Goal: Transaction & Acquisition: Purchase product/service

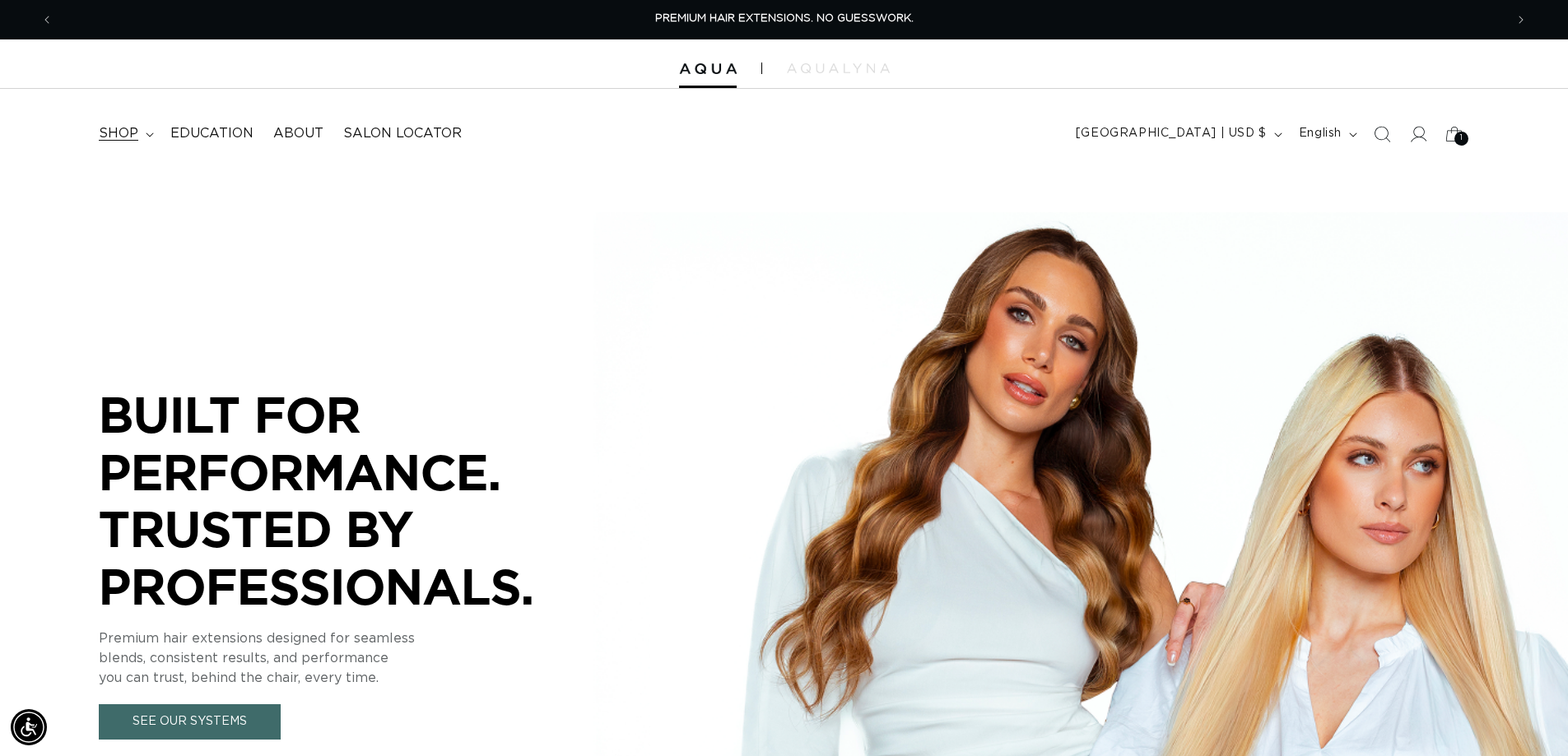
click at [126, 137] on span "shop" at bounding box center [118, 133] width 39 height 17
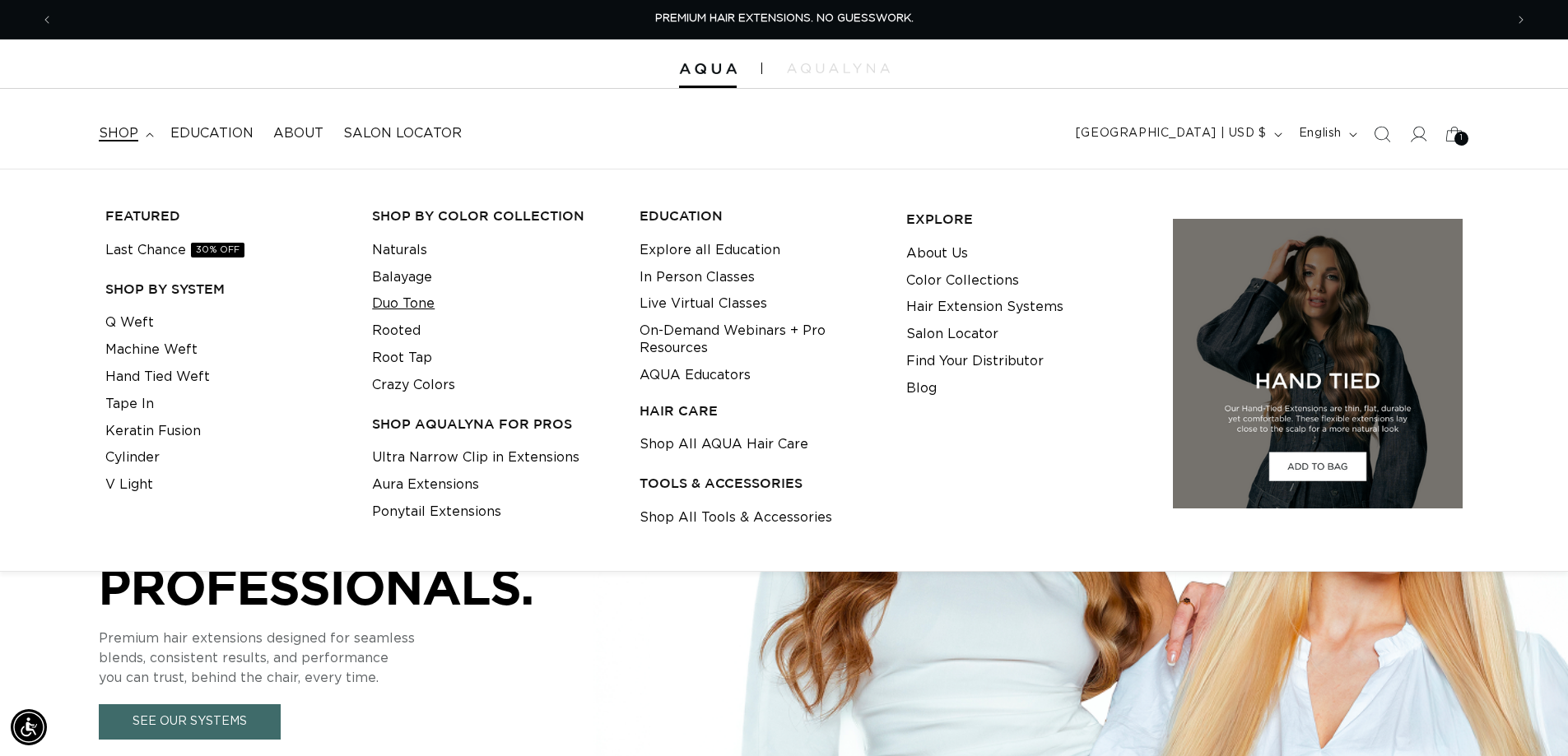
click at [417, 310] on link "Duo Tone" at bounding box center [403, 304] width 62 height 27
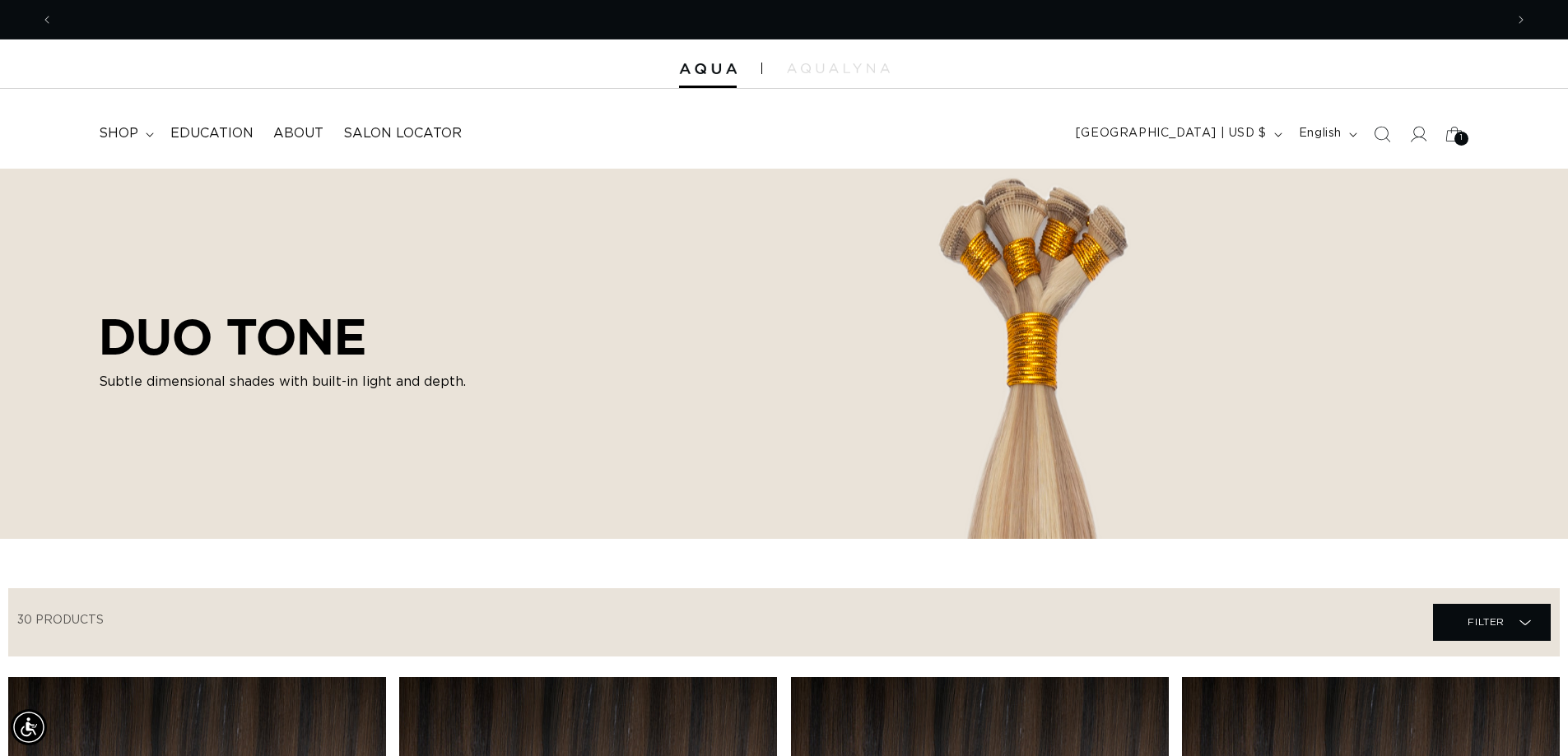
scroll to position [0, 2903]
click at [1461, 619] on span "Filter Filter" at bounding box center [1493, 622] width 118 height 37
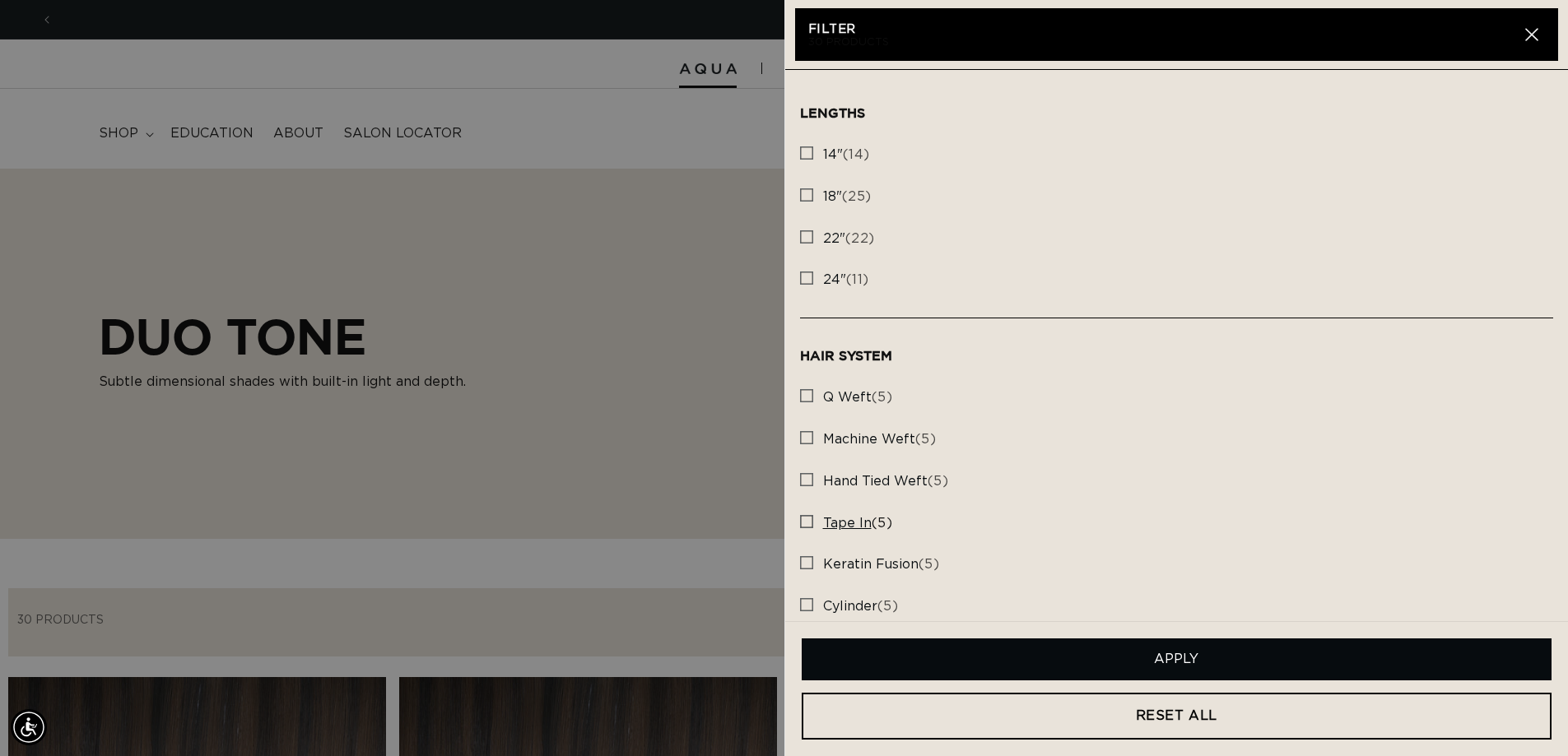
scroll to position [0, 0]
click at [851, 518] on span "tape in" at bounding box center [847, 523] width 49 height 13
click at [814, 518] on input "tape in (5) tape in (5 products)" at bounding box center [806, 517] width 13 height 13
checkbox input "true"
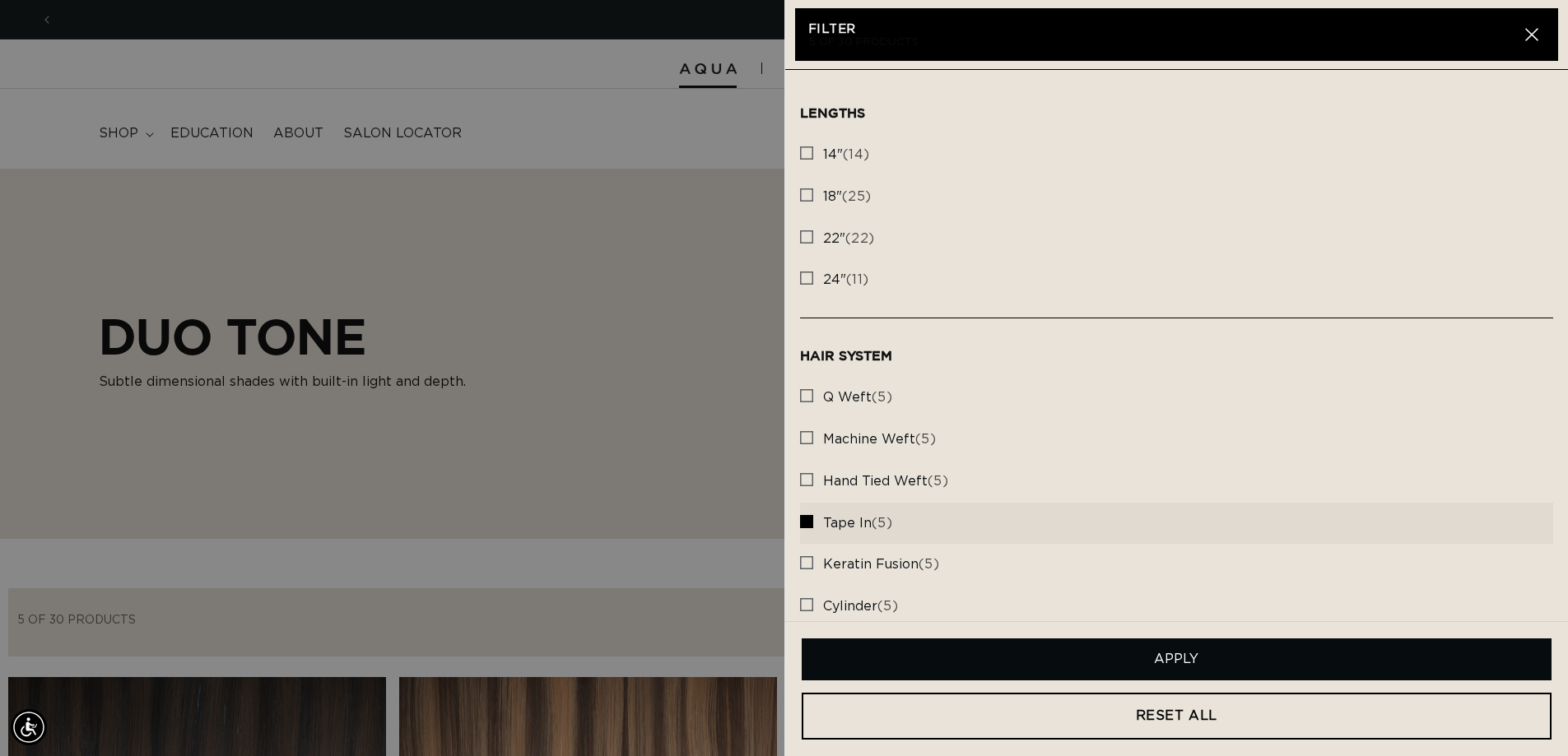
click at [1058, 656] on button "Apply" at bounding box center [1177, 659] width 751 height 42
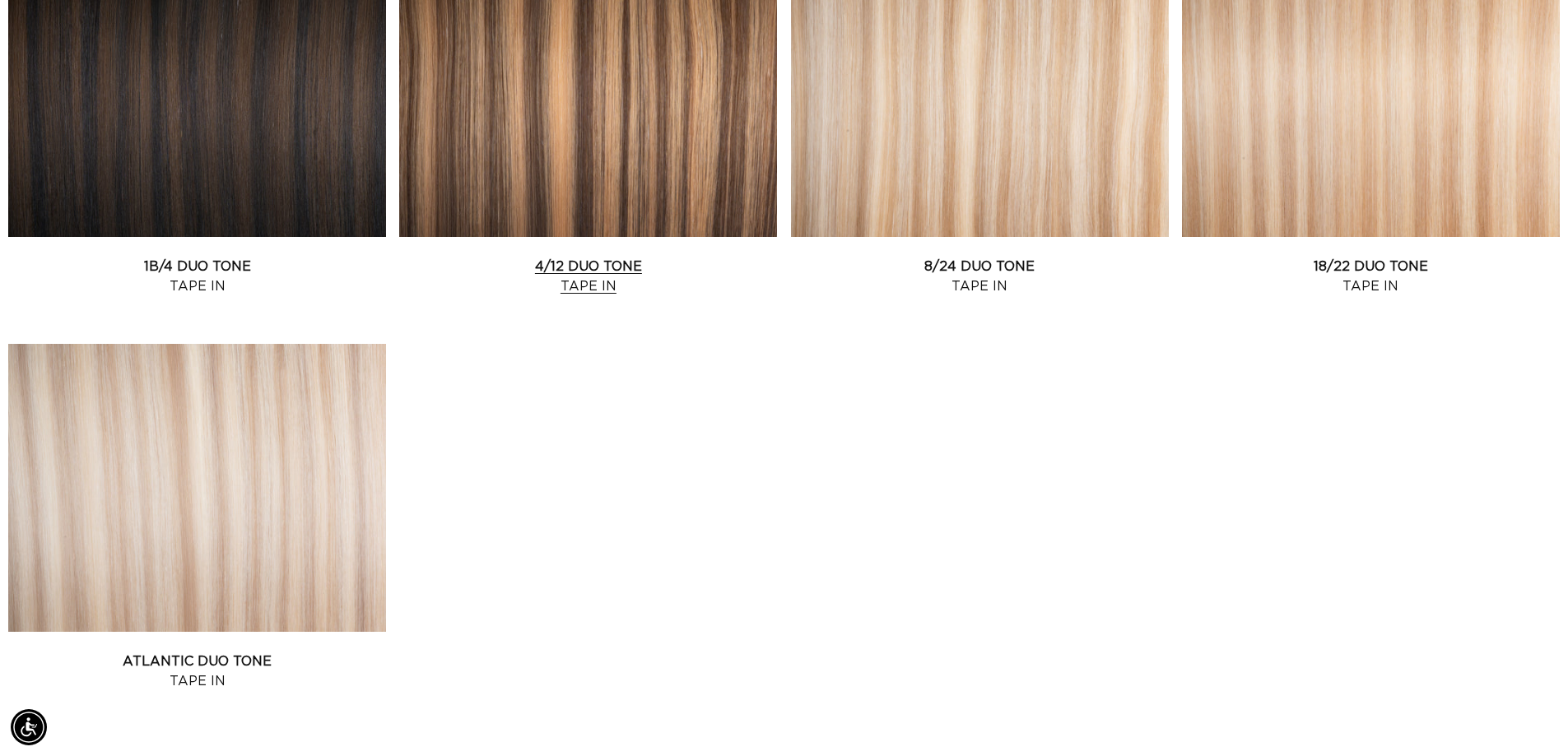
scroll to position [823, 0]
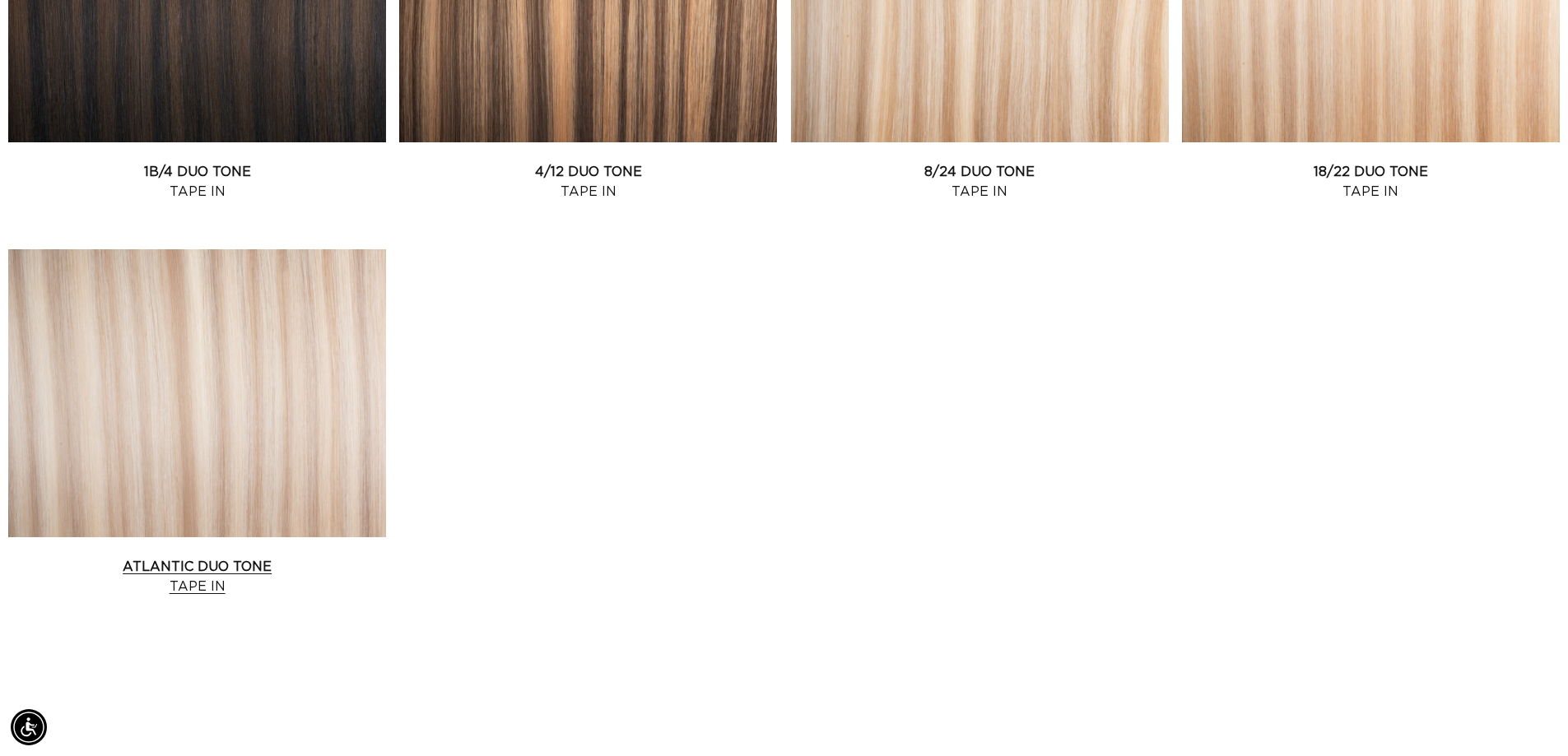
click at [242, 563] on link "Atlantic Duo Tone Tape In" at bounding box center [198, 577] width 378 height 39
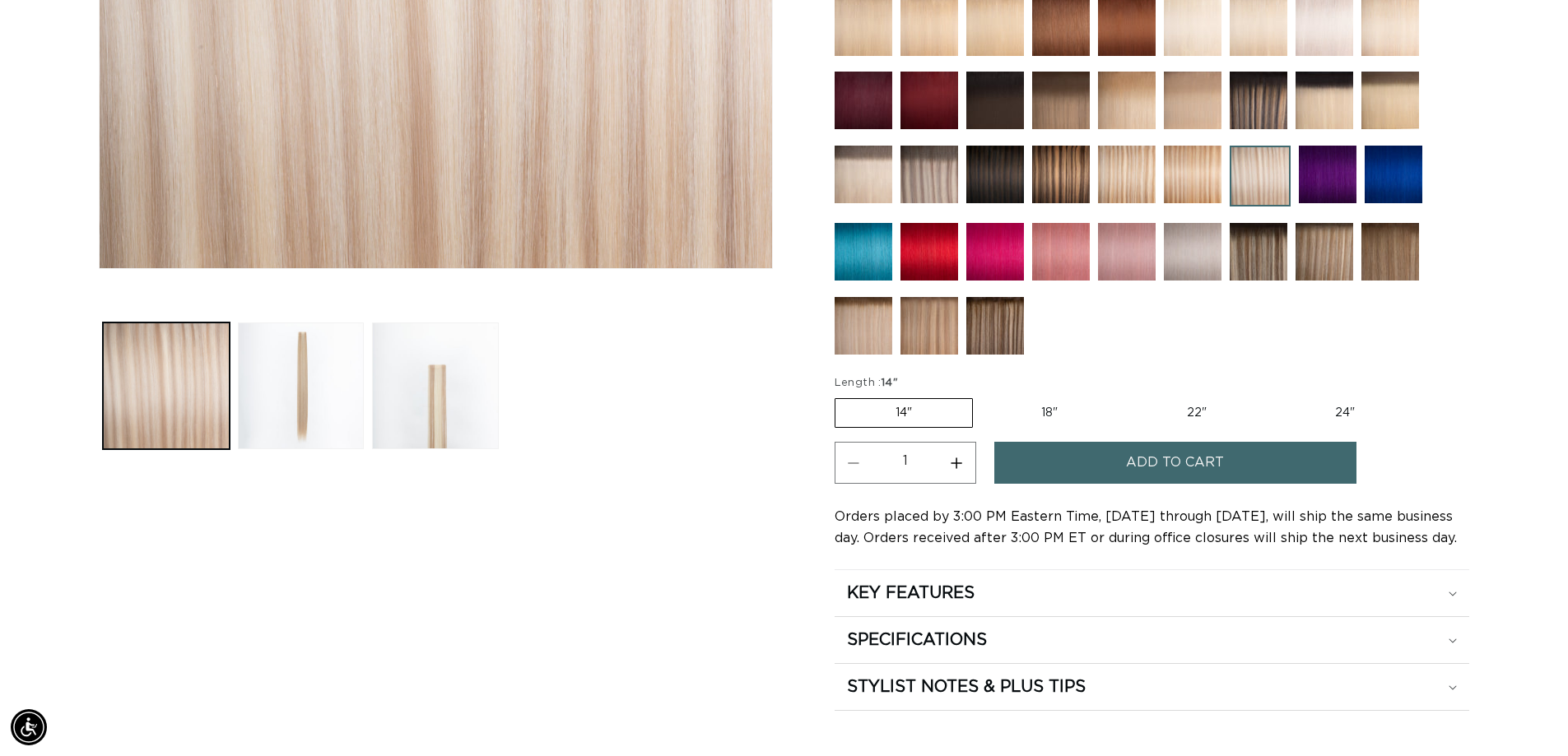
click at [1121, 468] on button "Add to cart" at bounding box center [1175, 463] width 362 height 42
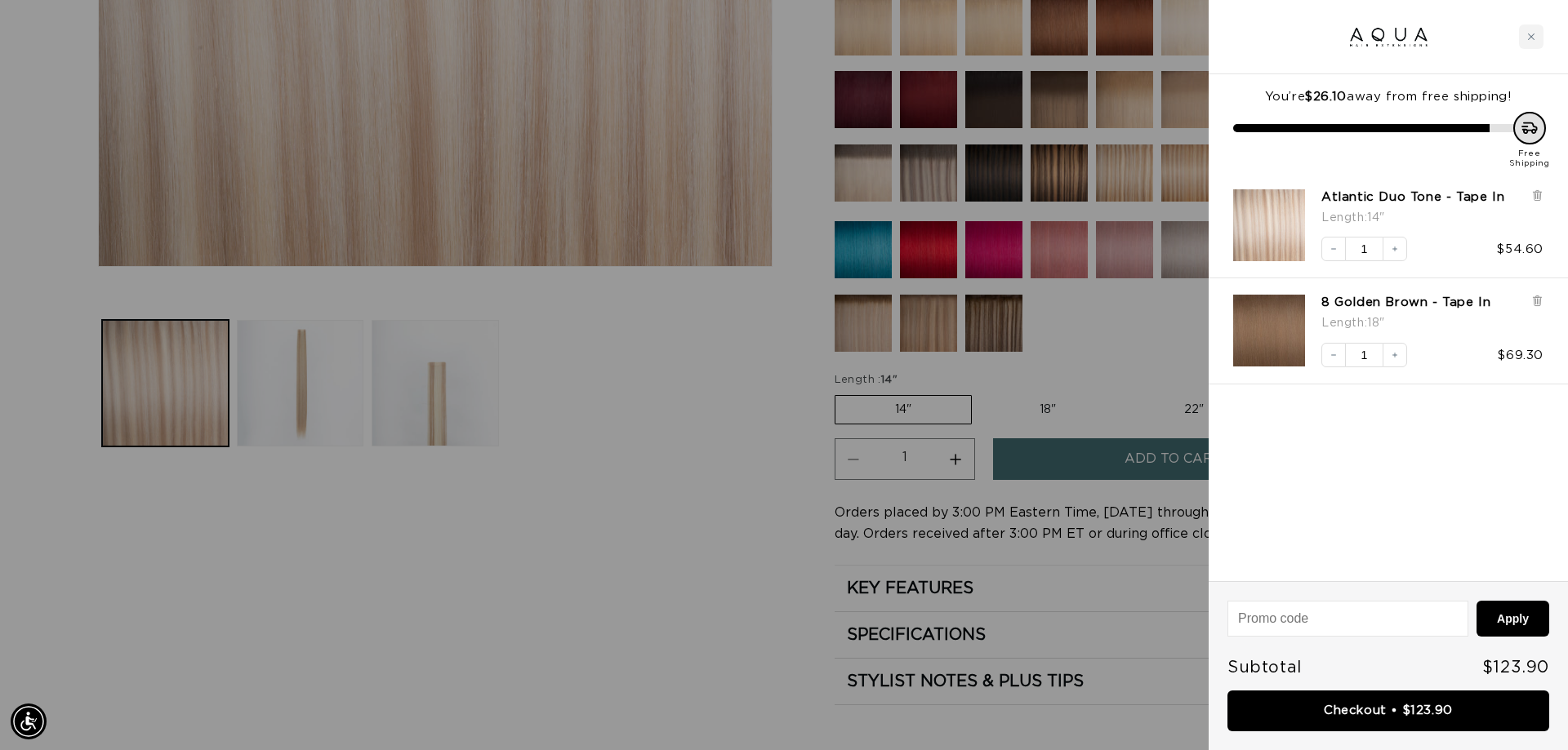
scroll to position [0, 2904]
click at [1539, 305] on icon at bounding box center [1537, 302] width 7 height 8
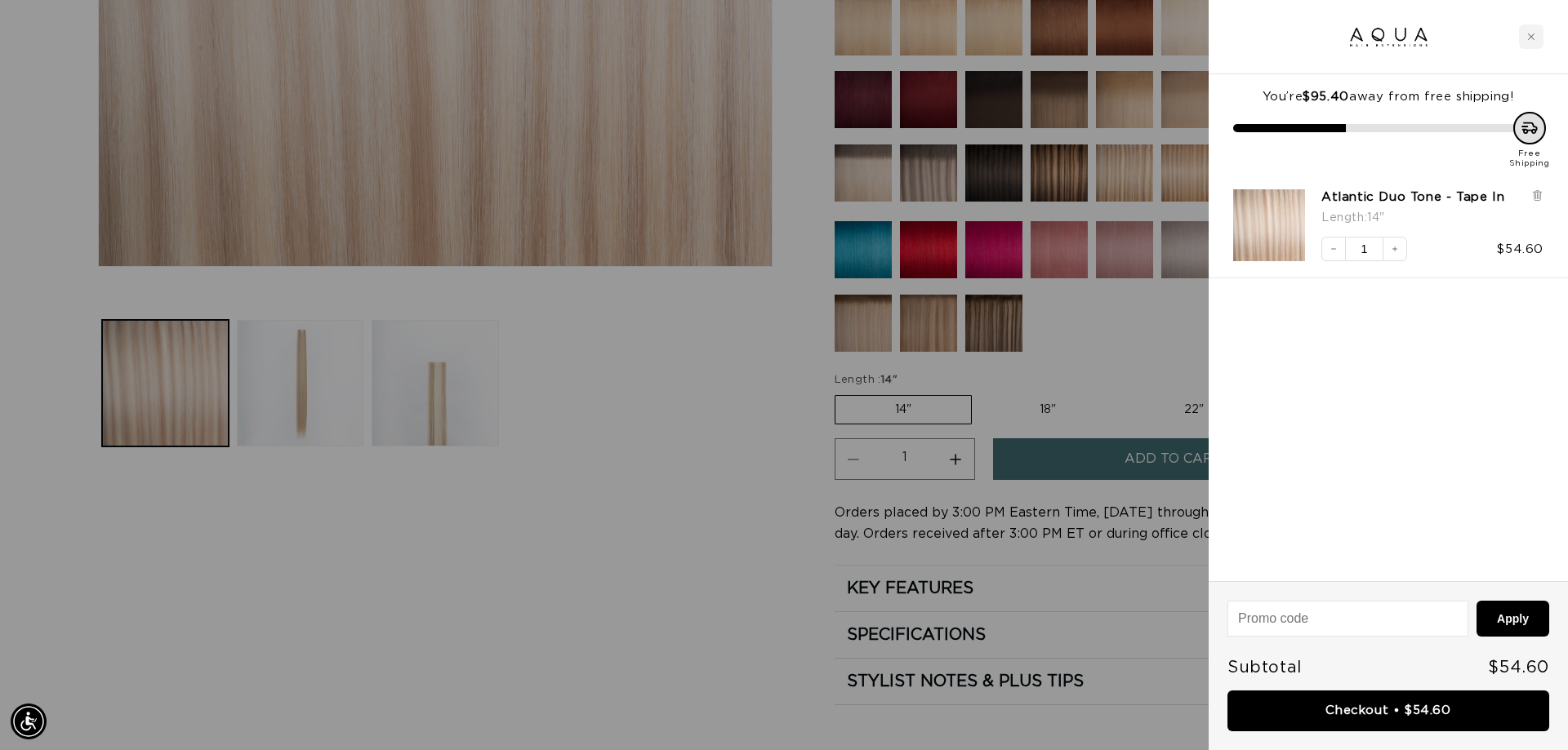
scroll to position [0, 0]
click at [1529, 36] on icon "Close cart" at bounding box center [1532, 36] width 8 height 8
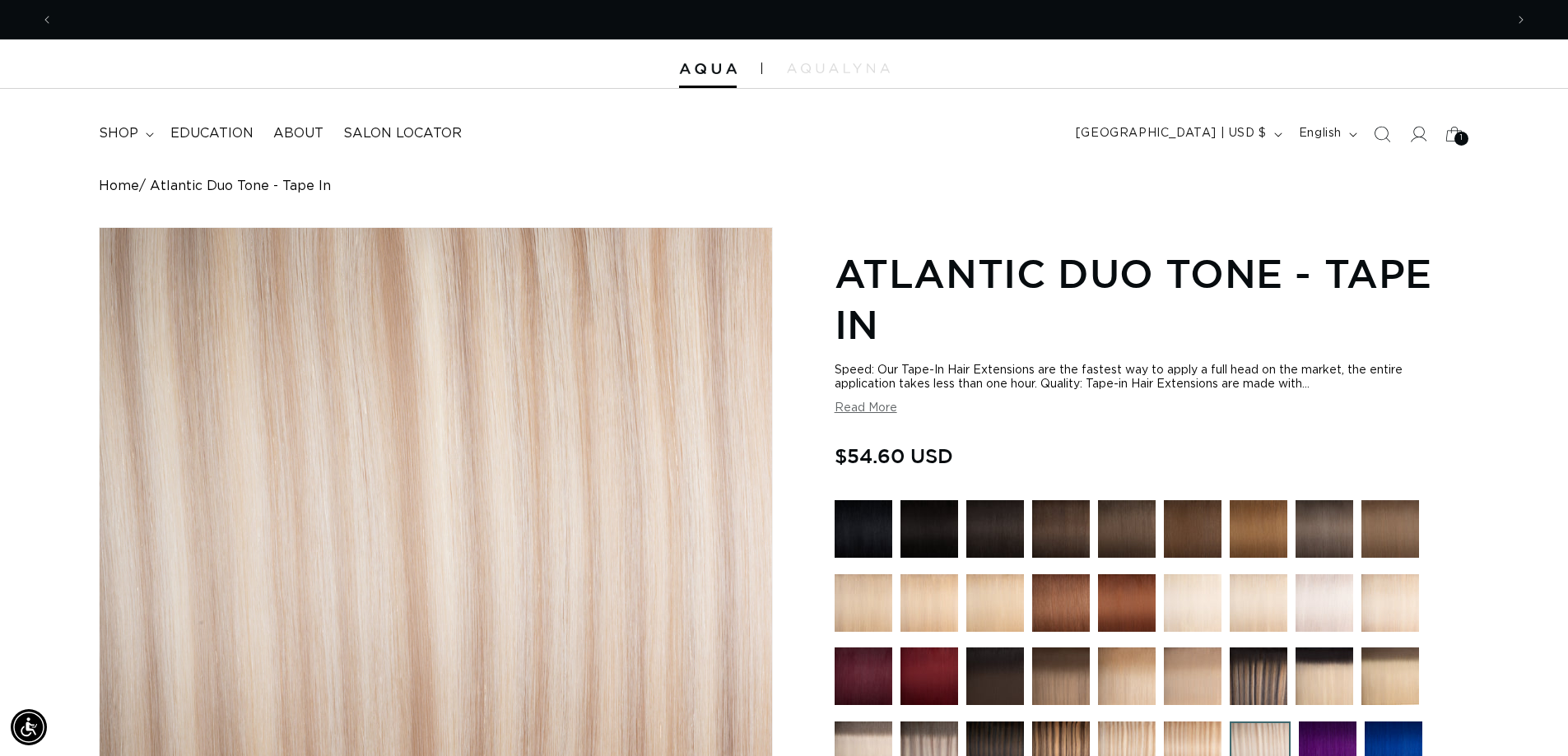
scroll to position [0, 1452]
click at [127, 136] on span "shop" at bounding box center [118, 133] width 39 height 17
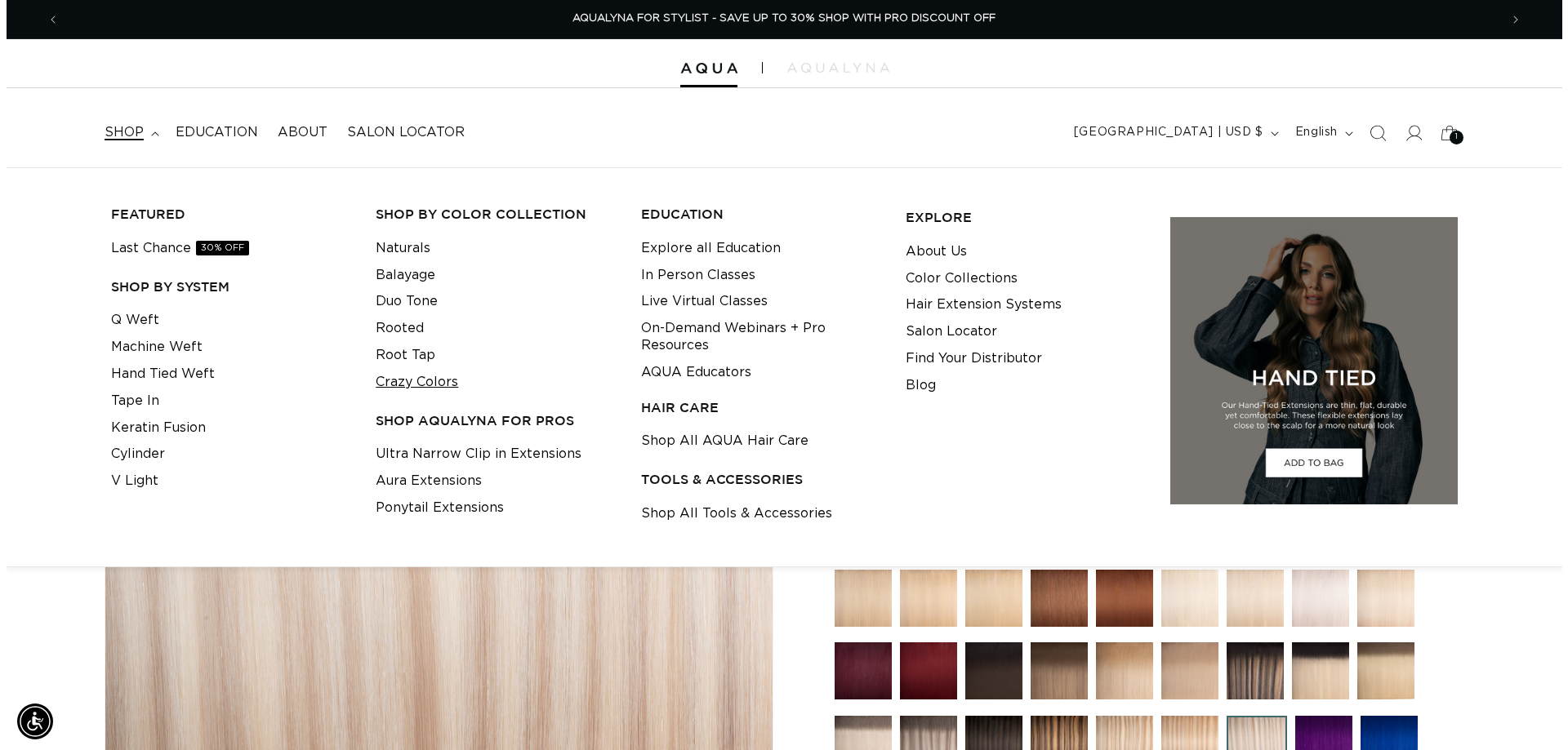
scroll to position [0, 0]
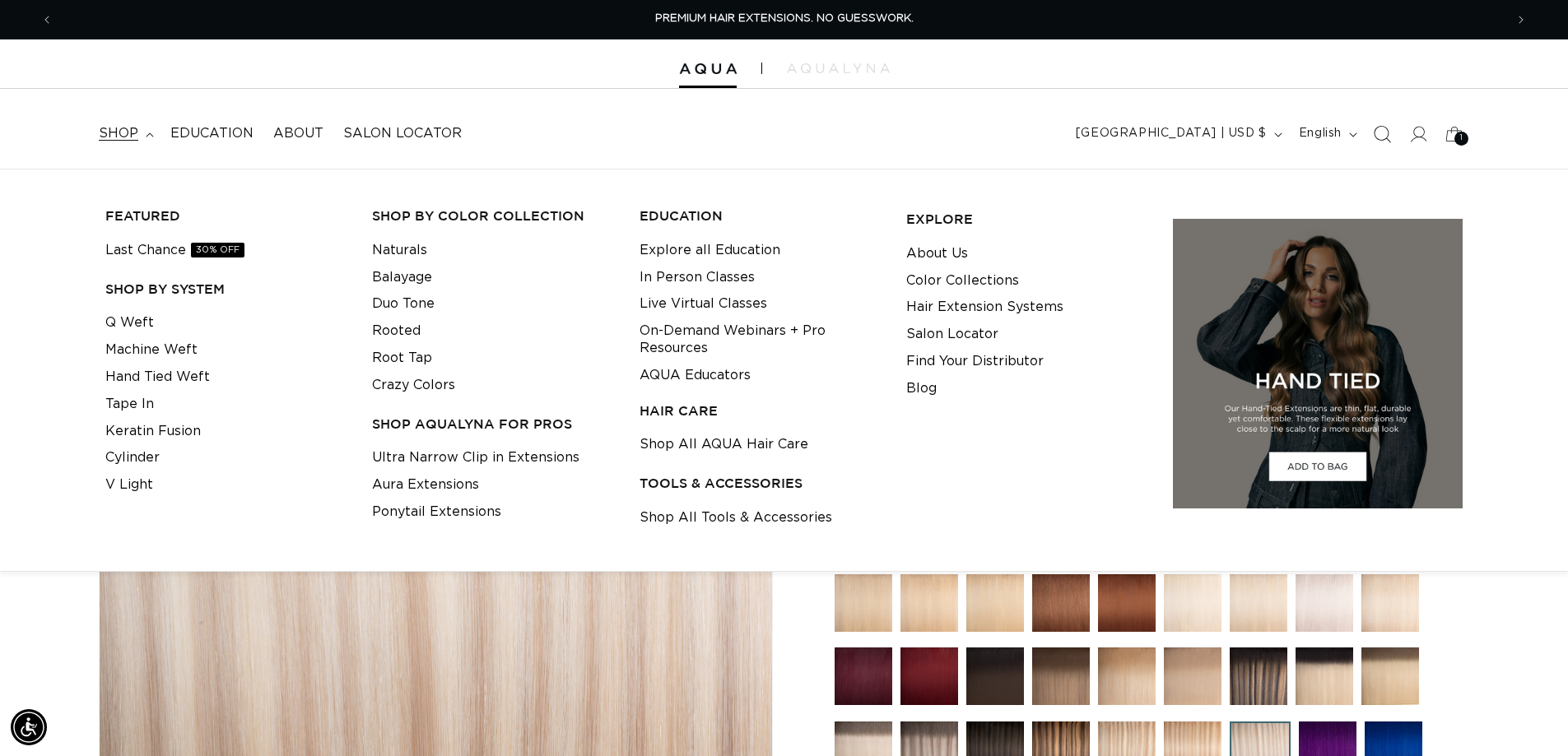
click at [1384, 133] on icon "Search" at bounding box center [1382, 133] width 17 height 17
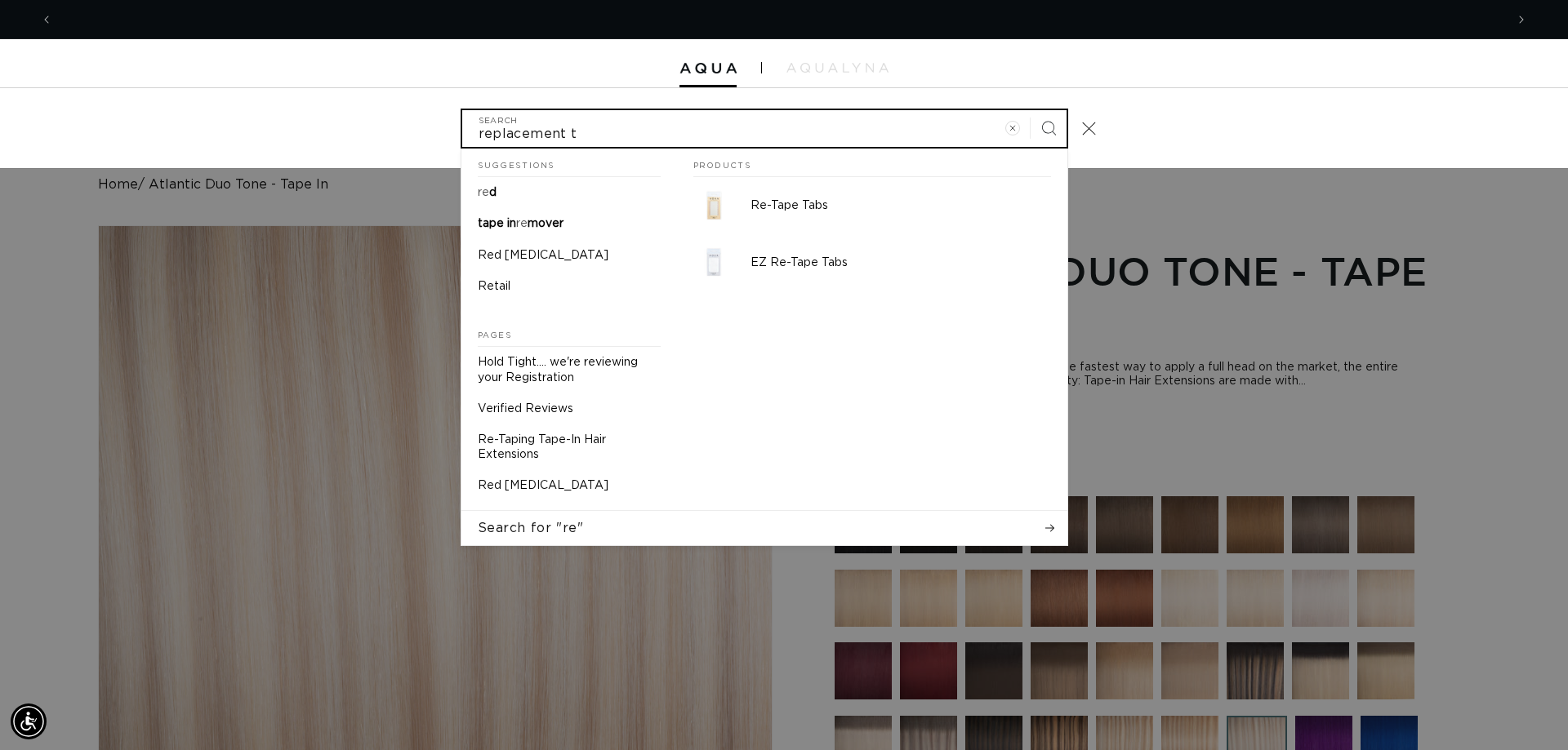
scroll to position [0, 2904]
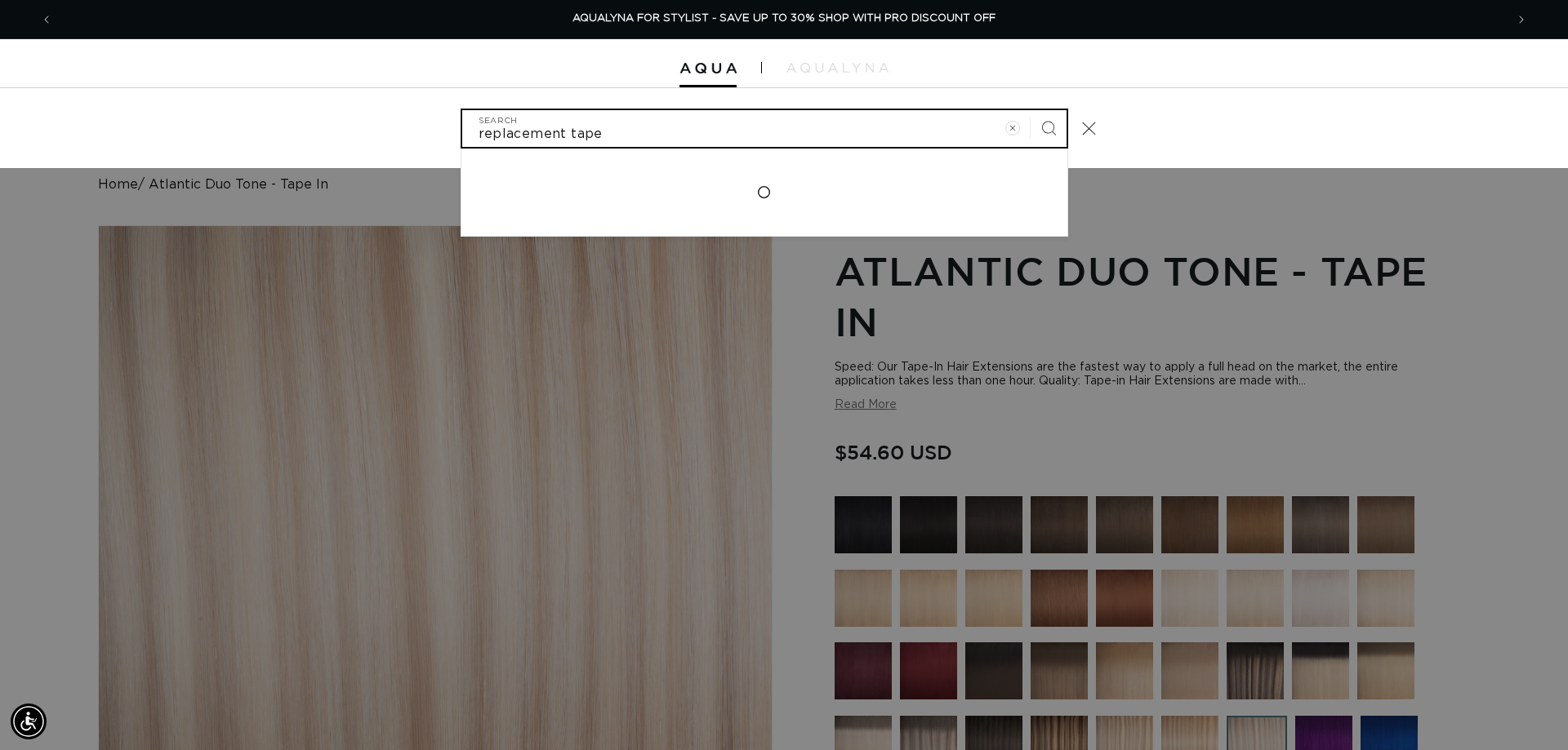
type input "replacement tape"
click at [1031, 110] on button "Search" at bounding box center [1049, 128] width 36 height 36
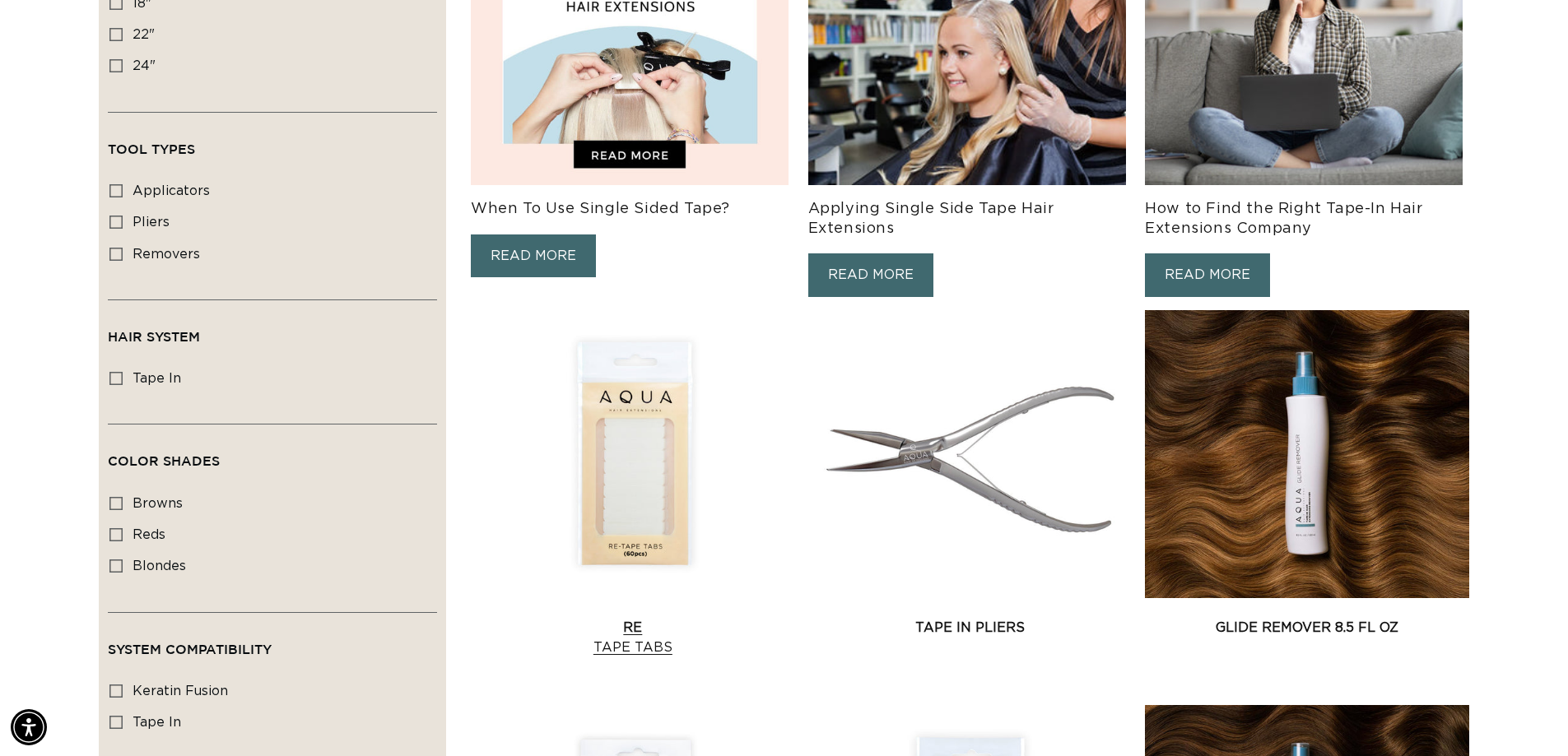
scroll to position [0, 1452]
click at [630, 618] on link "Re Tape Tabs" at bounding box center [633, 638] width 324 height 39
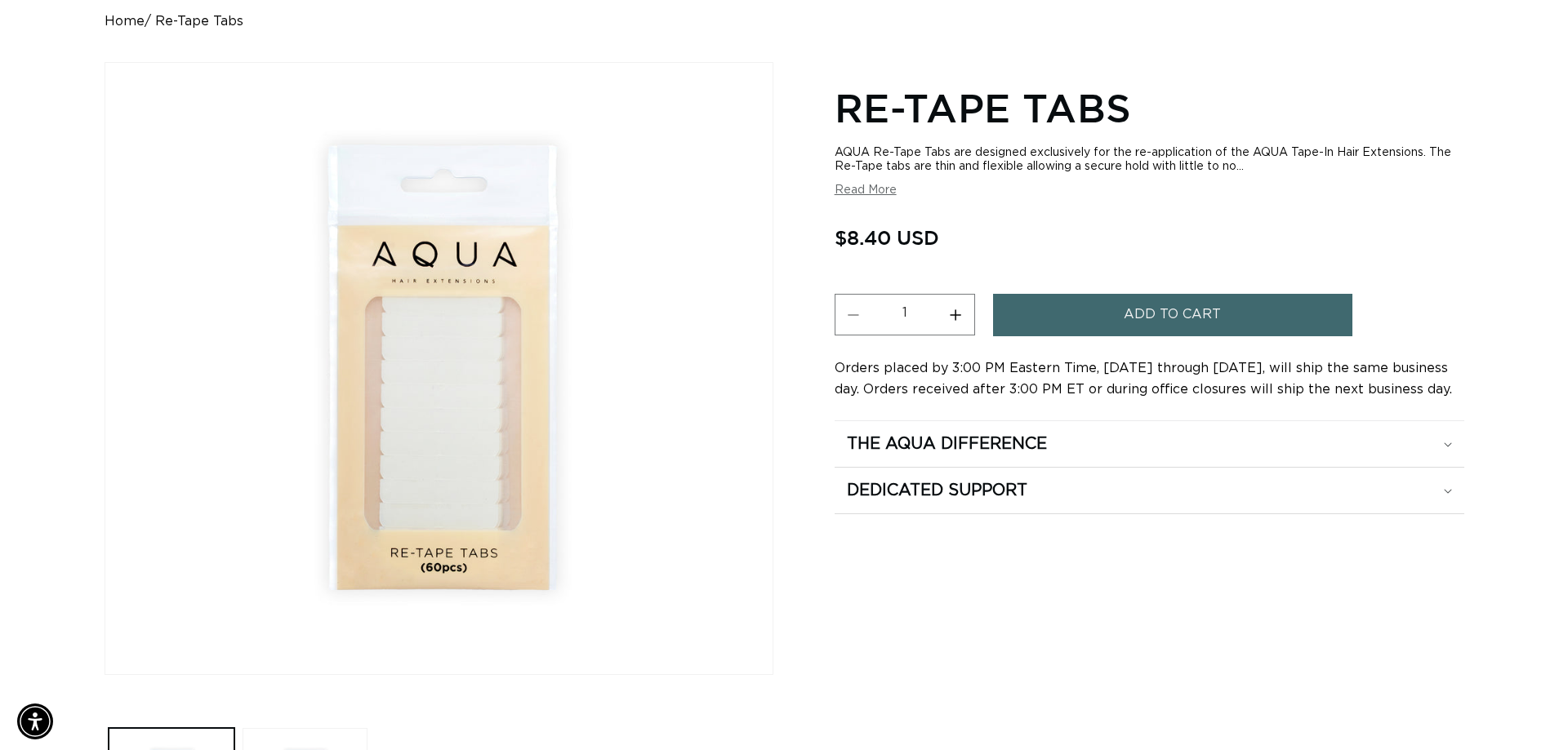
scroll to position [0, 1440]
click at [1084, 313] on button "Add to cart" at bounding box center [1166, 314] width 359 height 42
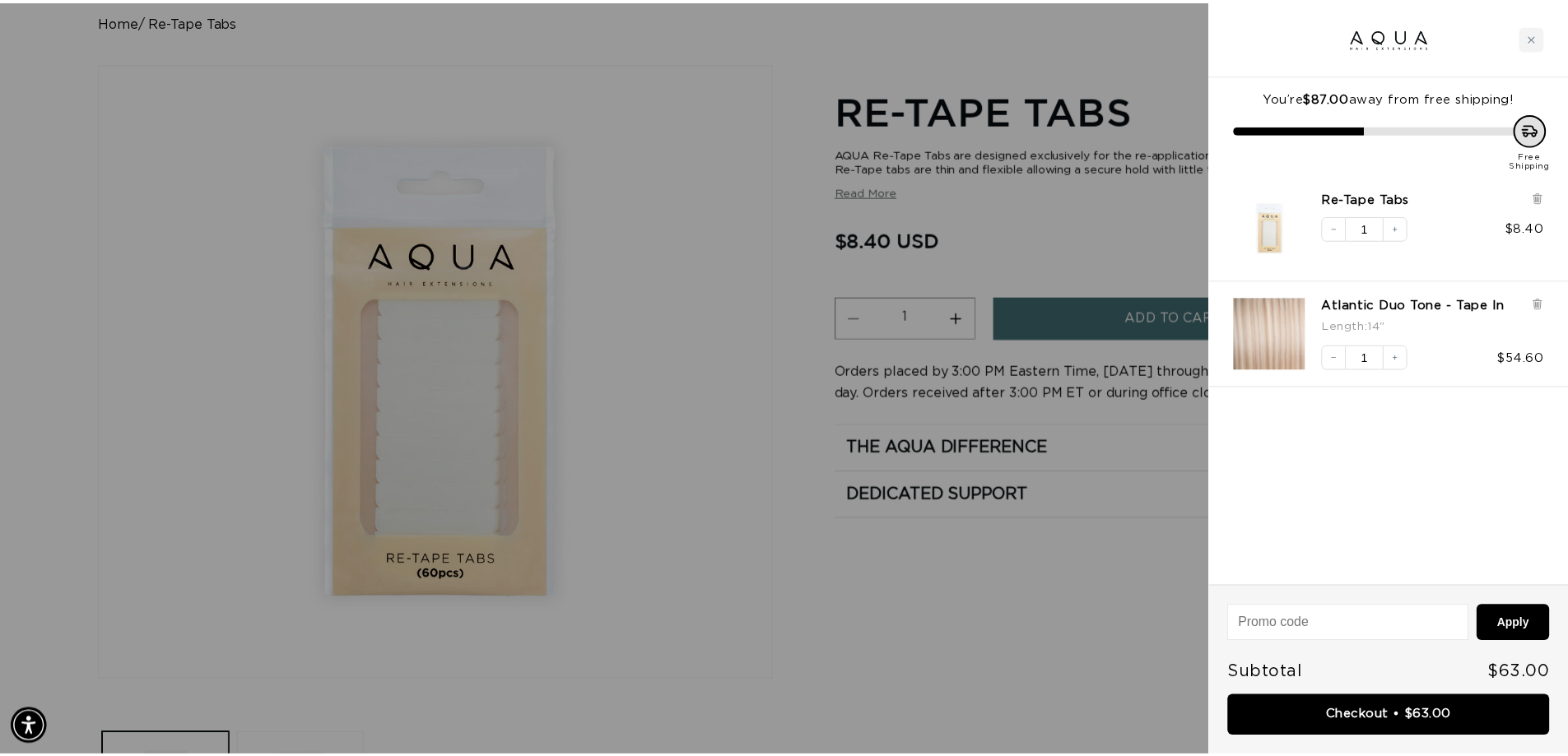
scroll to position [0, 1464]
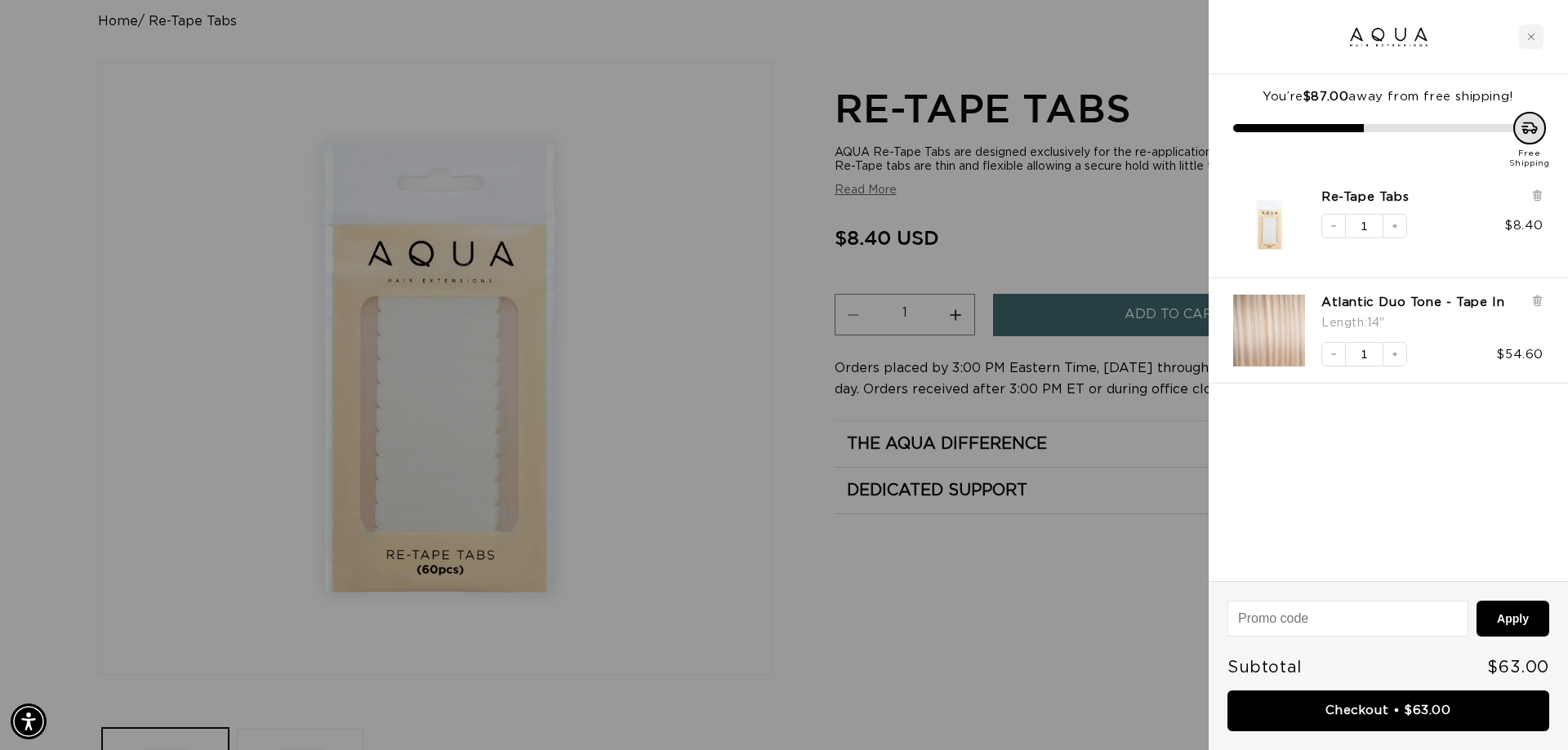
click at [1062, 562] on div at bounding box center [784, 375] width 1568 height 750
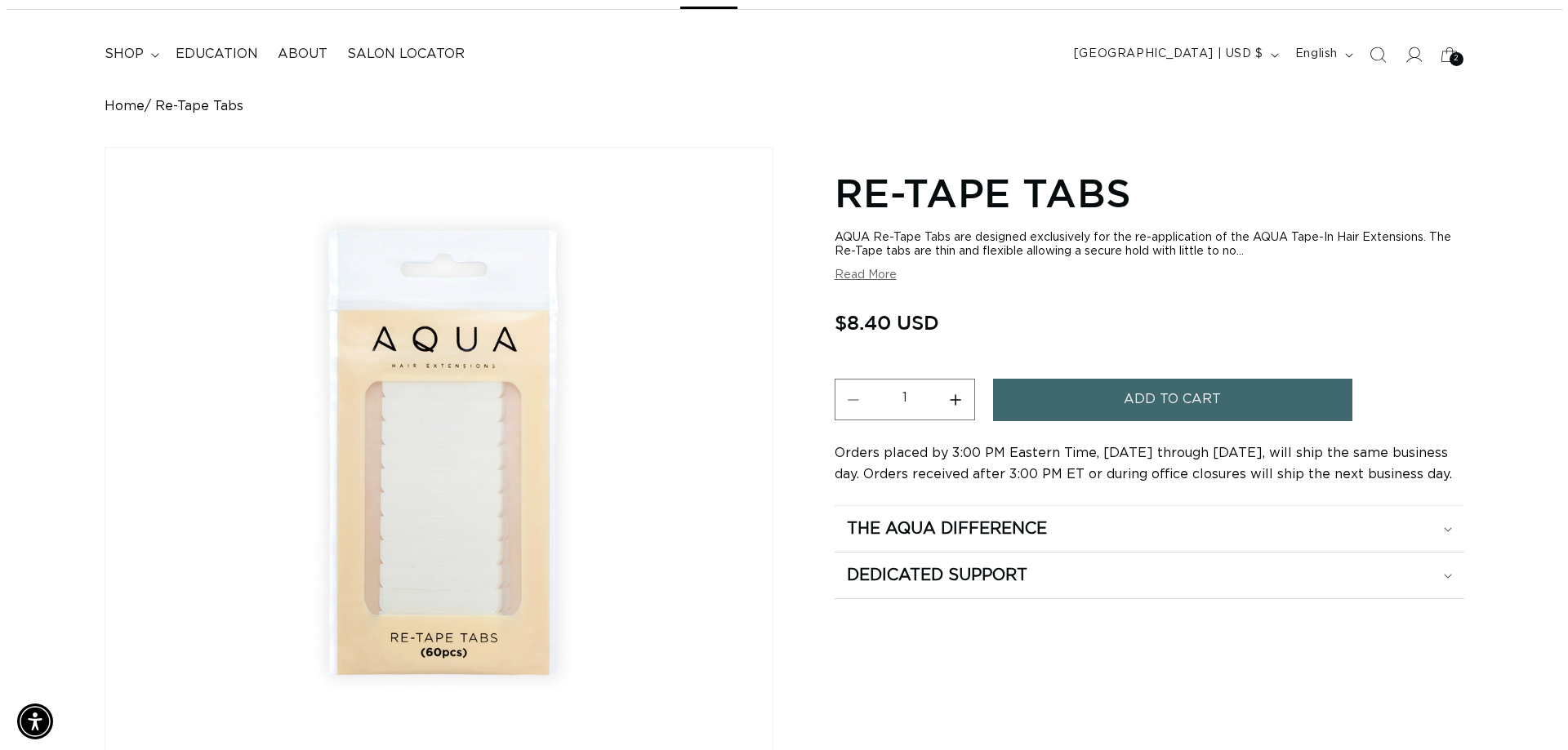
scroll to position [0, 0]
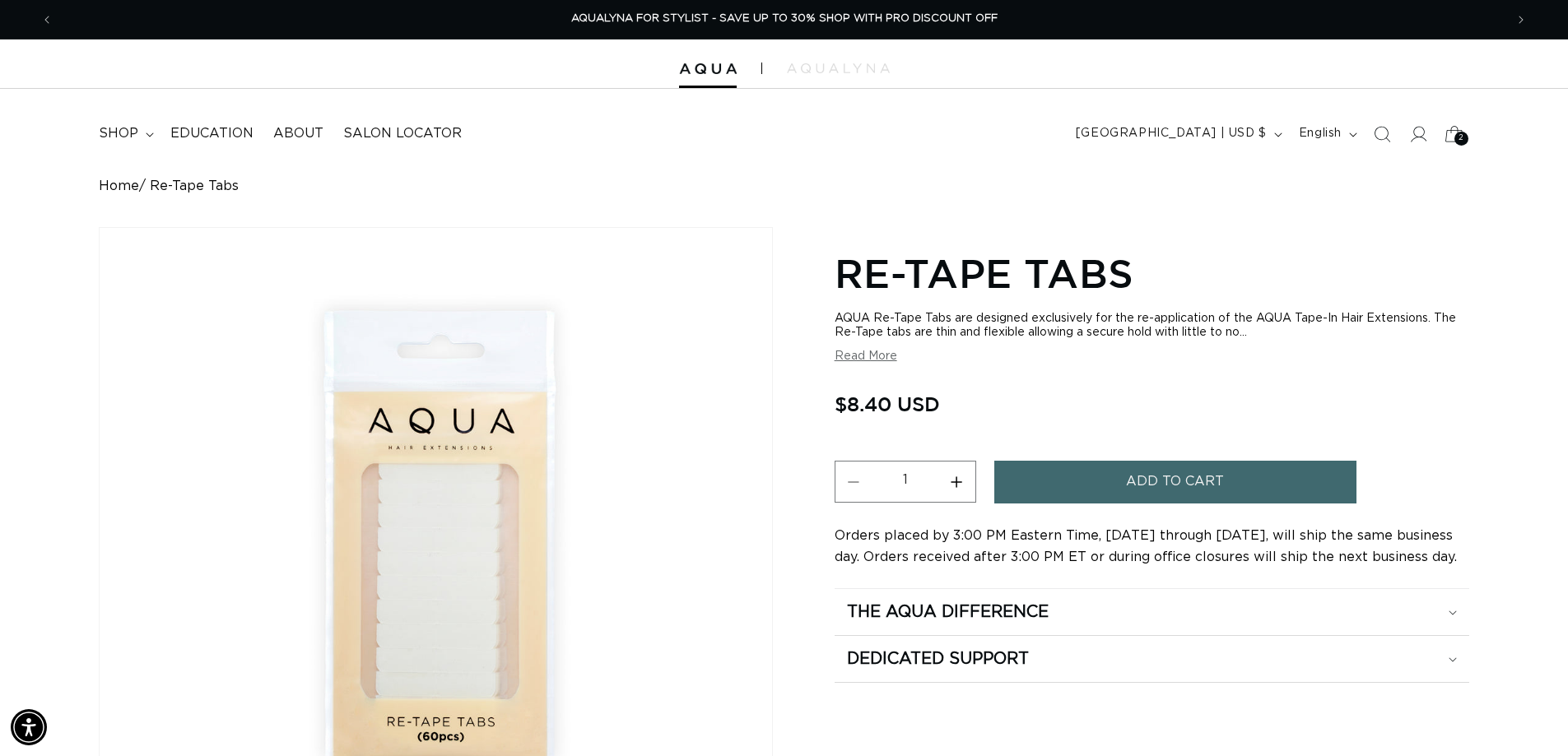
click at [1457, 130] on icon at bounding box center [1454, 133] width 38 height 38
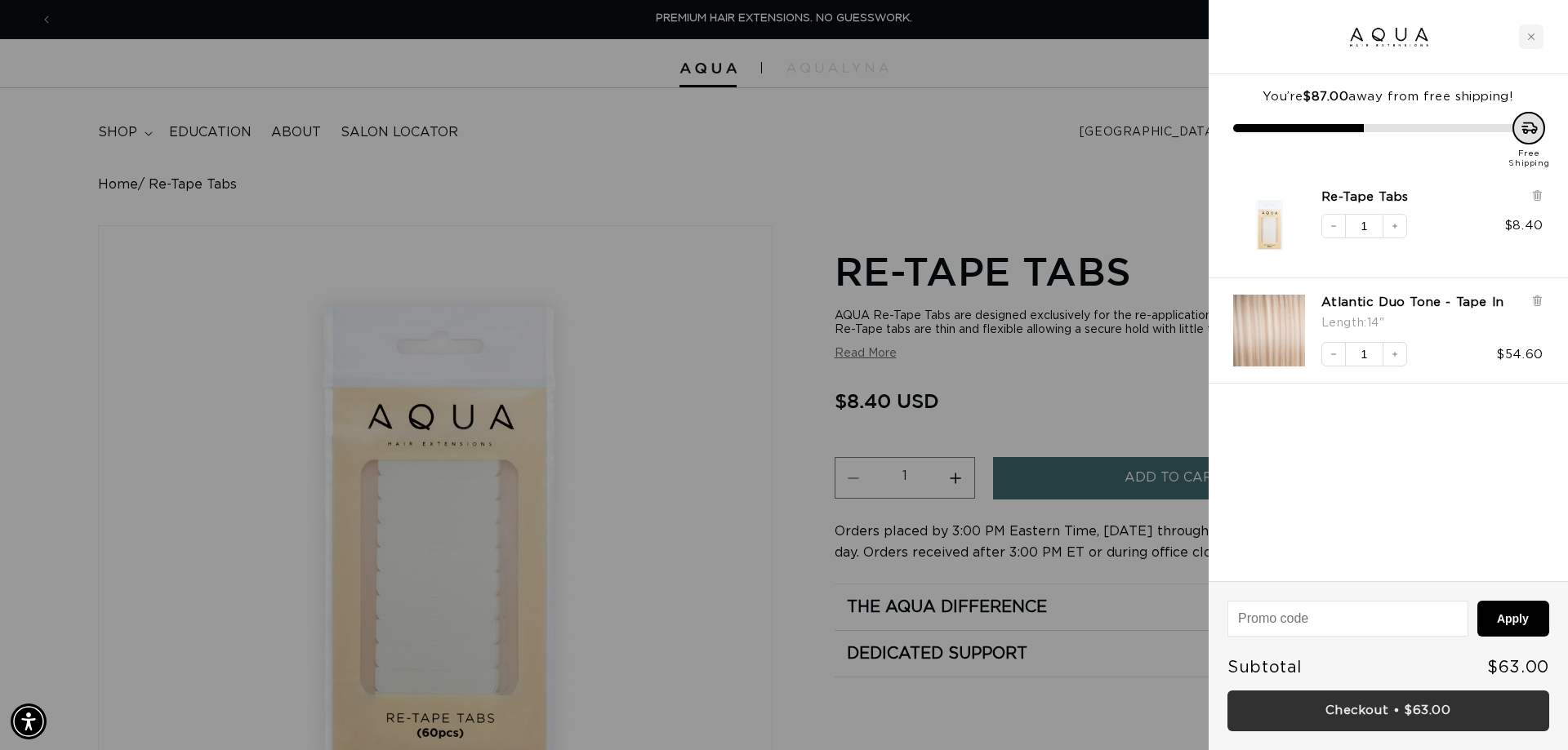
click at [1382, 714] on link "Checkout • $63.00" at bounding box center [1388, 711] width 322 height 42
